Goal: Find specific page/section: Find specific page/section

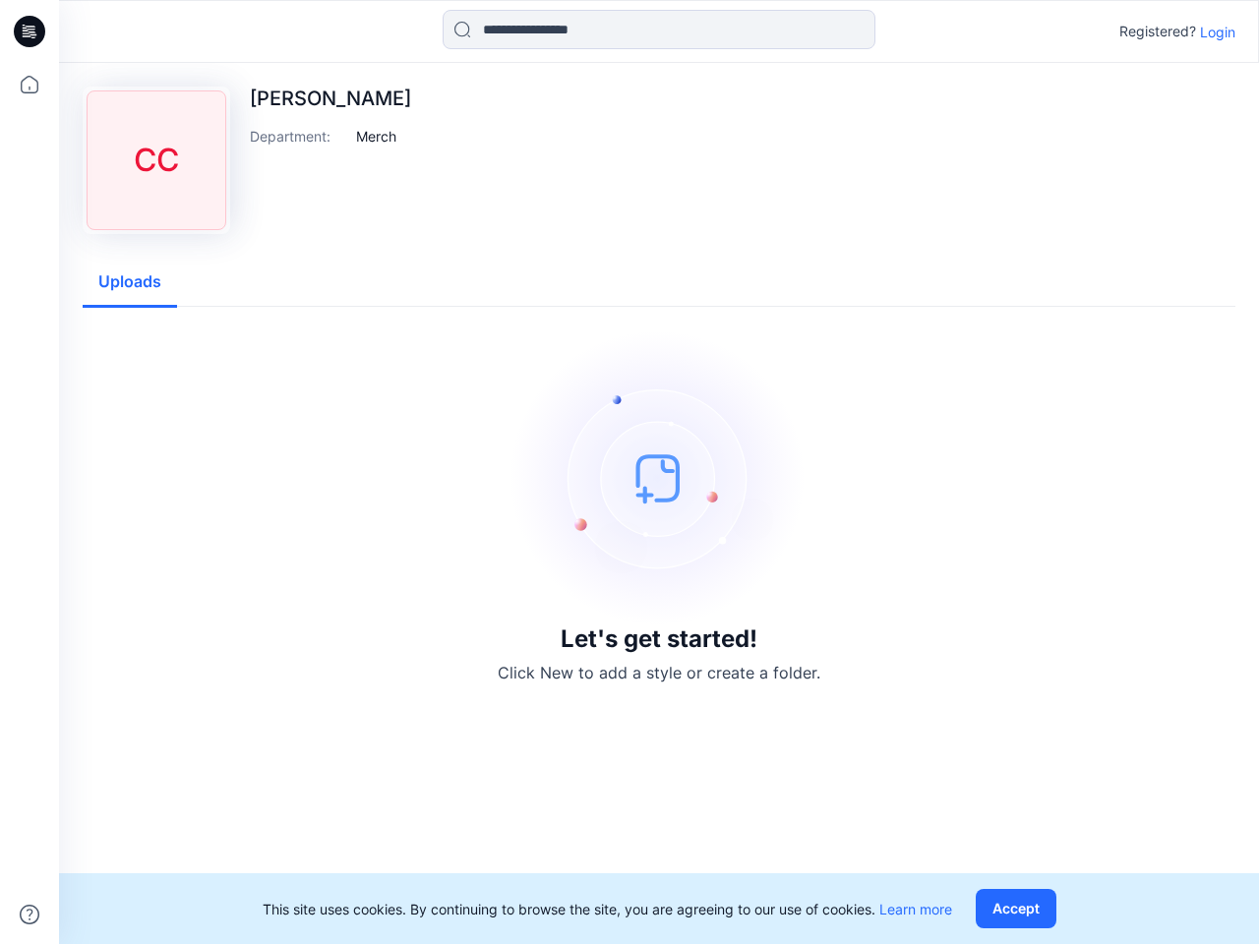
click at [630, 472] on img at bounding box center [659, 478] width 295 height 295
click at [30, 31] on icon at bounding box center [33, 31] width 8 height 1
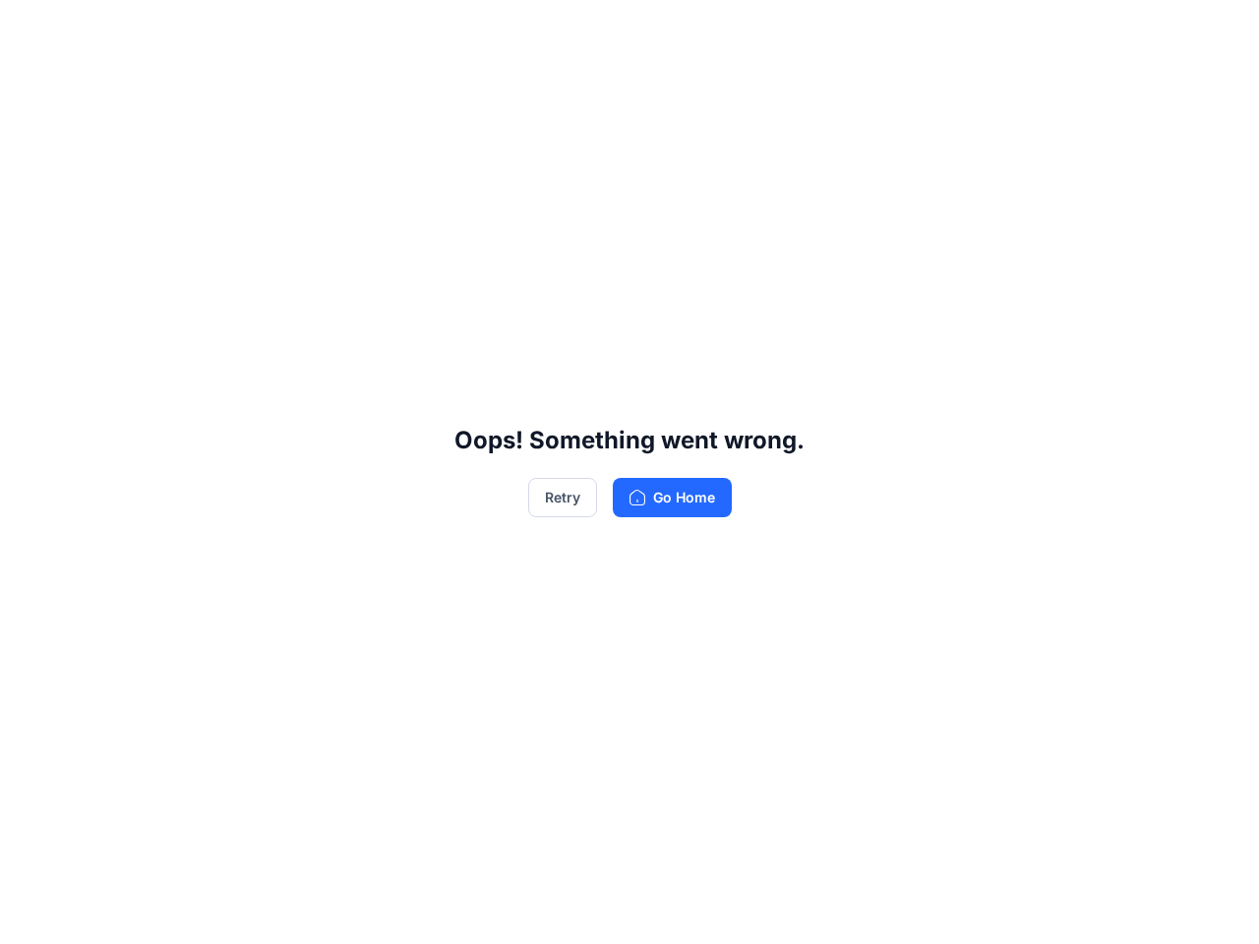
click at [30, 915] on div "Oops! Something went wrong. Retry Go Home" at bounding box center [629, 472] width 1259 height 944
click at [659, 30] on div "Oops! Something went wrong. Retry Go Home" at bounding box center [629, 472] width 1259 height 944
click at [1218, 31] on div "Oops! Something went wrong. Retry Go Home" at bounding box center [629, 472] width 1259 height 944
click at [377, 136] on div "Oops! Something went wrong. Retry Go Home" at bounding box center [629, 472] width 1259 height 944
click at [130, 282] on div "Oops! Something went wrong. Retry Go Home" at bounding box center [629, 472] width 1259 height 944
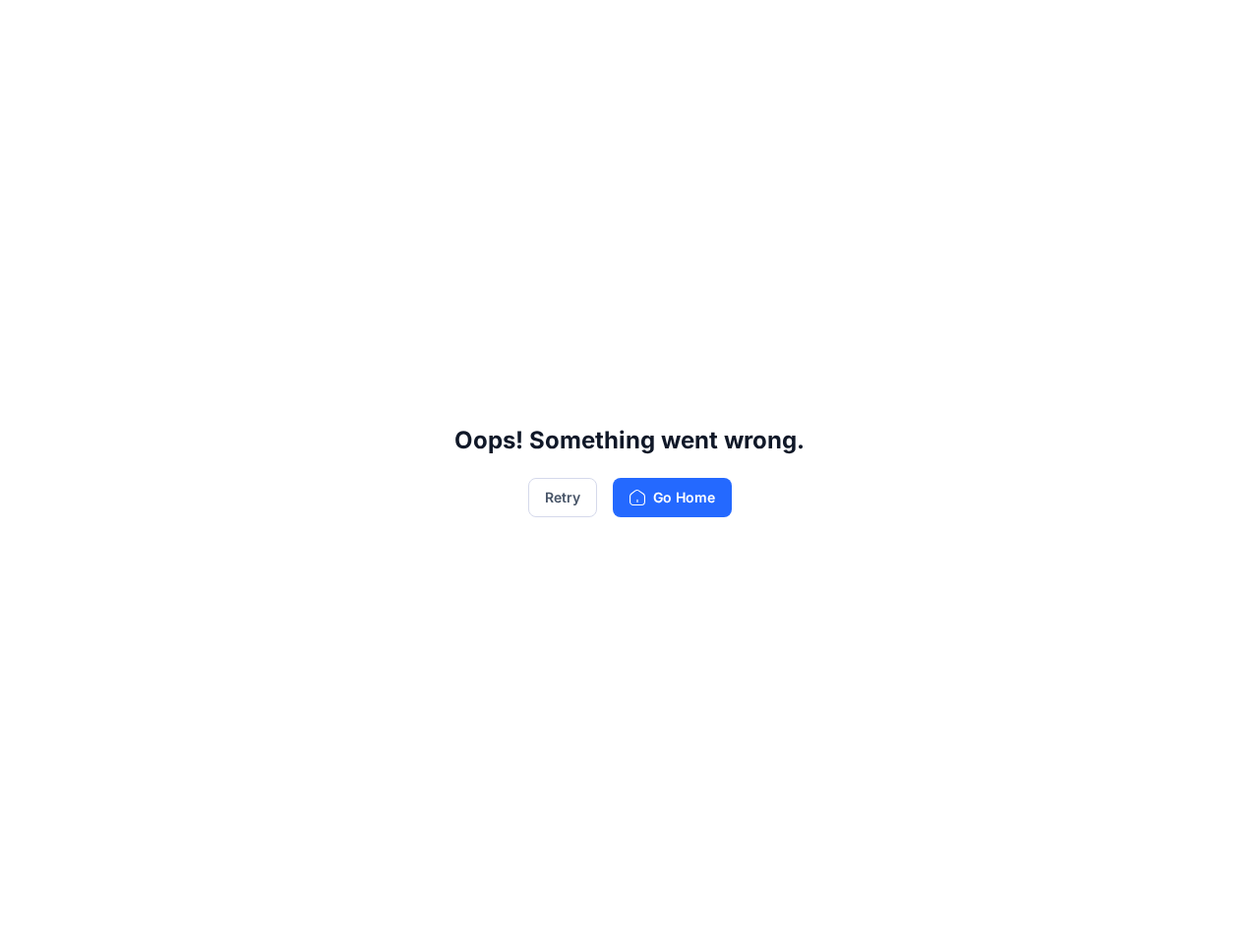
click at [1020, 909] on div "Oops! Something went wrong. Retry Go Home" at bounding box center [629, 472] width 1259 height 944
